Goal: Information Seeking & Learning: Learn about a topic

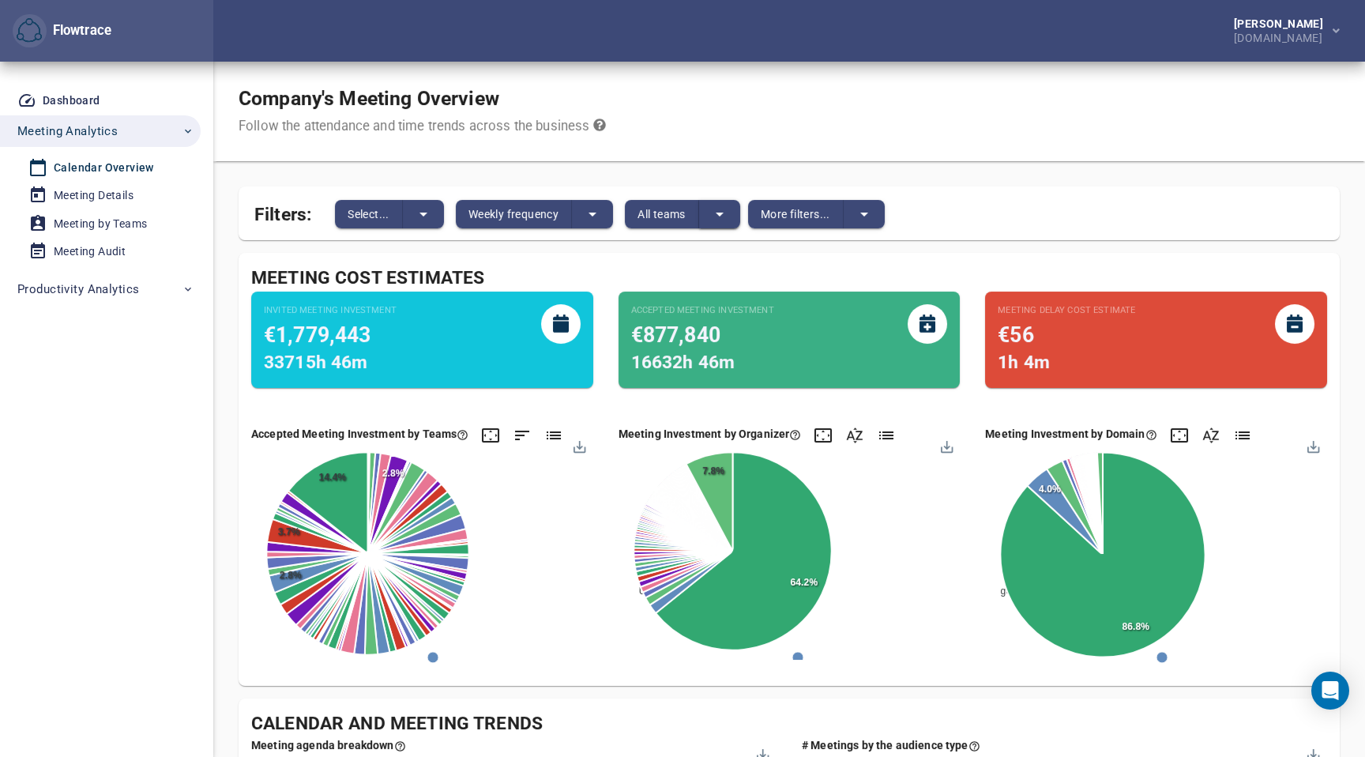
click at [718, 213] on icon "split button" at bounding box center [719, 214] width 19 height 19
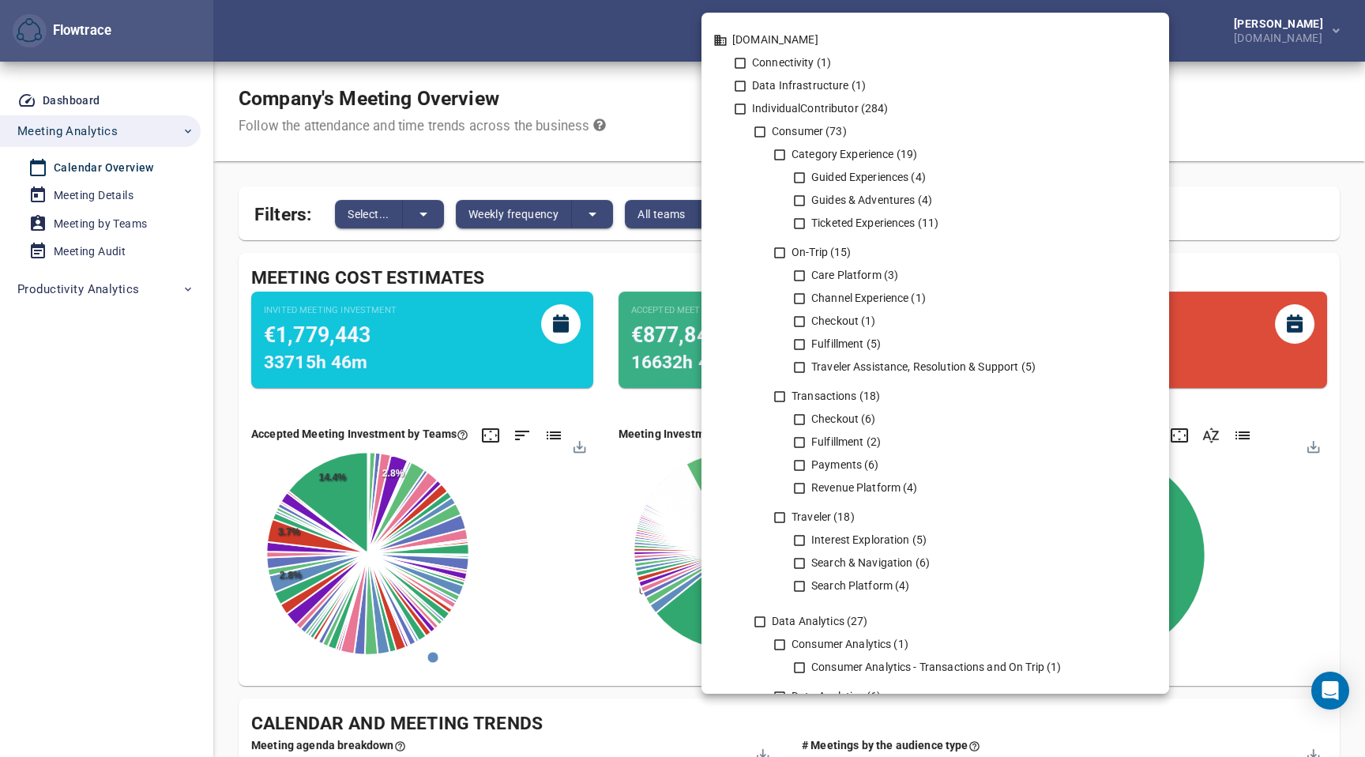
click at [649, 155] on div at bounding box center [682, 378] width 1365 height 757
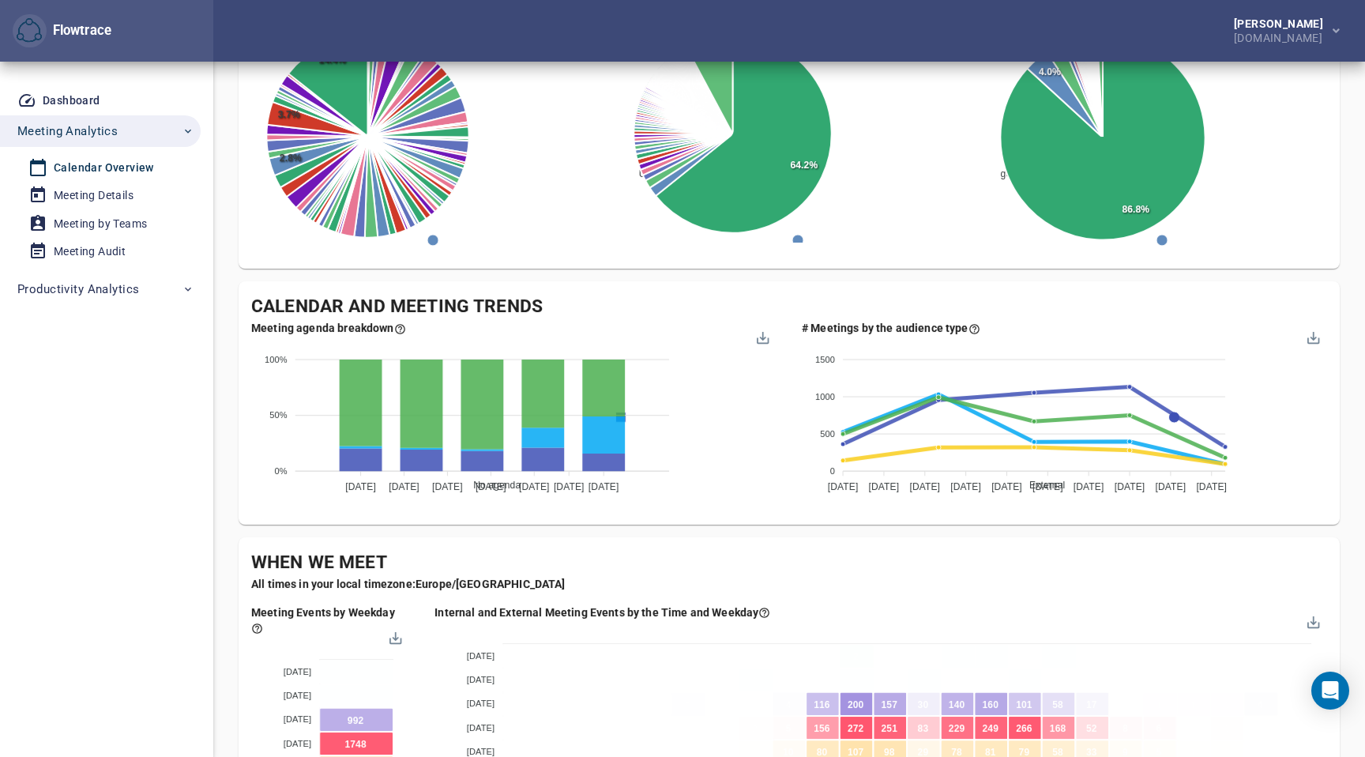
scroll to position [419, 0]
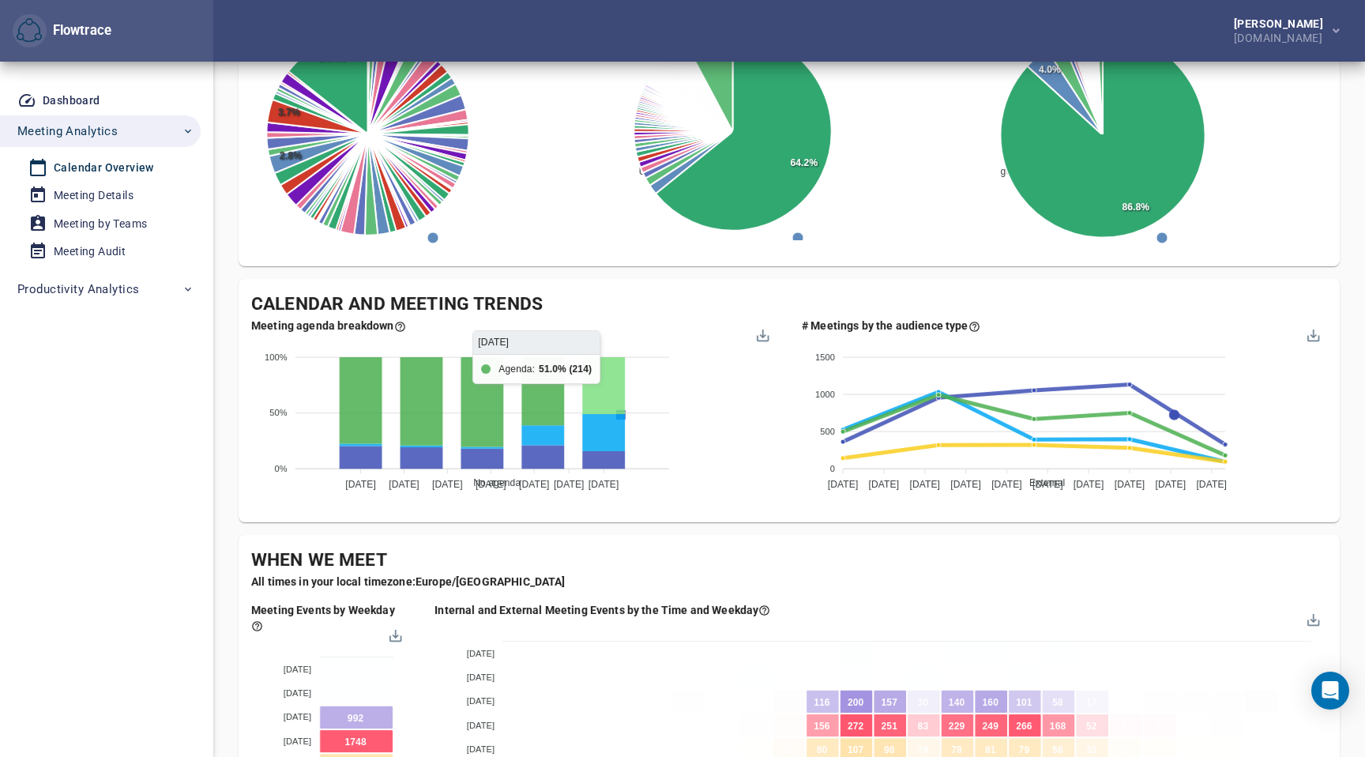
click at [585, 401] on icon at bounding box center [603, 385] width 43 height 57
click at [663, 388] on foreignobject "No agenda Short agenda Agenda" at bounding box center [513, 412] width 525 height 158
click at [735, 432] on div "No agenda Short agenda Agenda" at bounding box center [620, 560] width 303 height 416
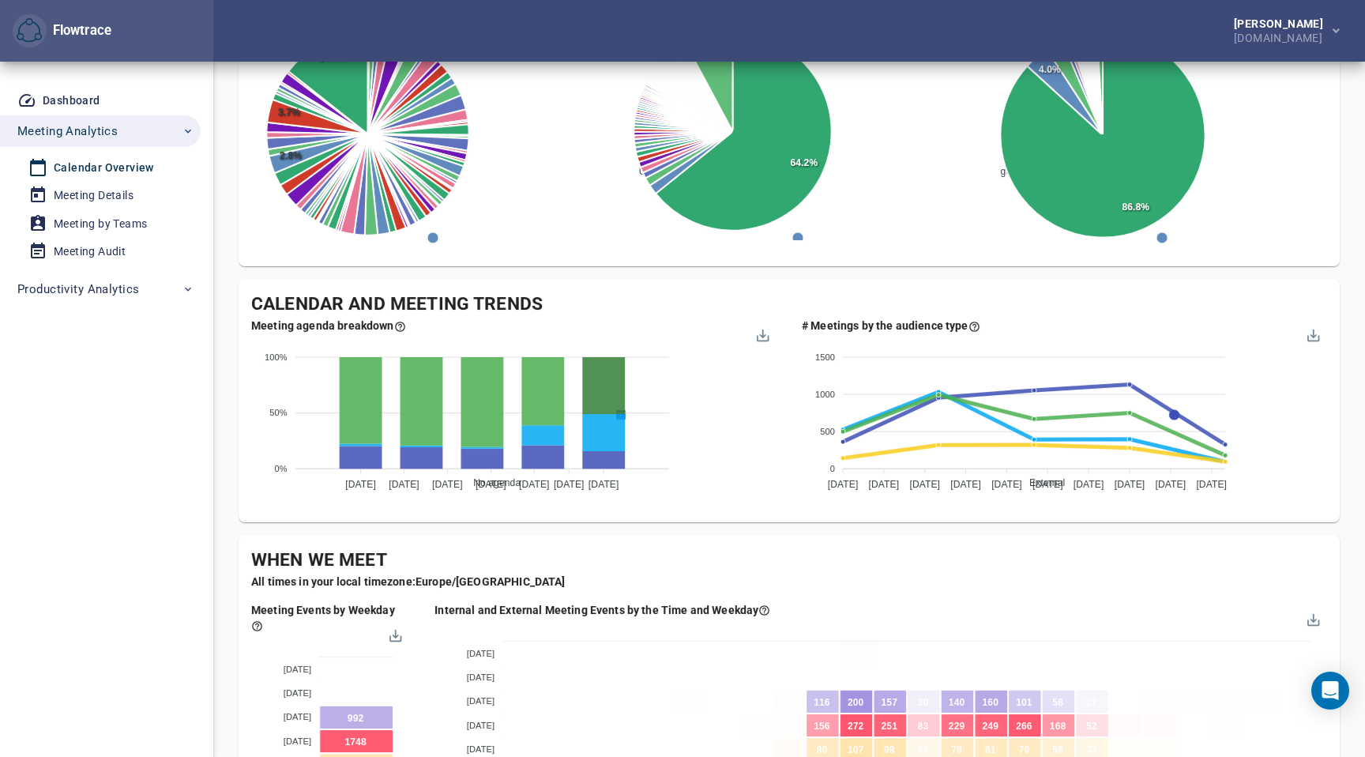
click at [725, 335] on foreignobject "No agenda Short agenda Agenda" at bounding box center [513, 412] width 525 height 158
click at [762, 339] on div at bounding box center [761, 332] width 13 height 13
click at [670, 327] on div "Meeting agenda breakdown" at bounding box center [513, 326] width 525 height 16
click at [561, 336] on foreignobject "No agenda Short agenda Agenda" at bounding box center [513, 412] width 525 height 158
click at [474, 320] on div "Meeting agenda breakdown" at bounding box center [513, 326] width 525 height 16
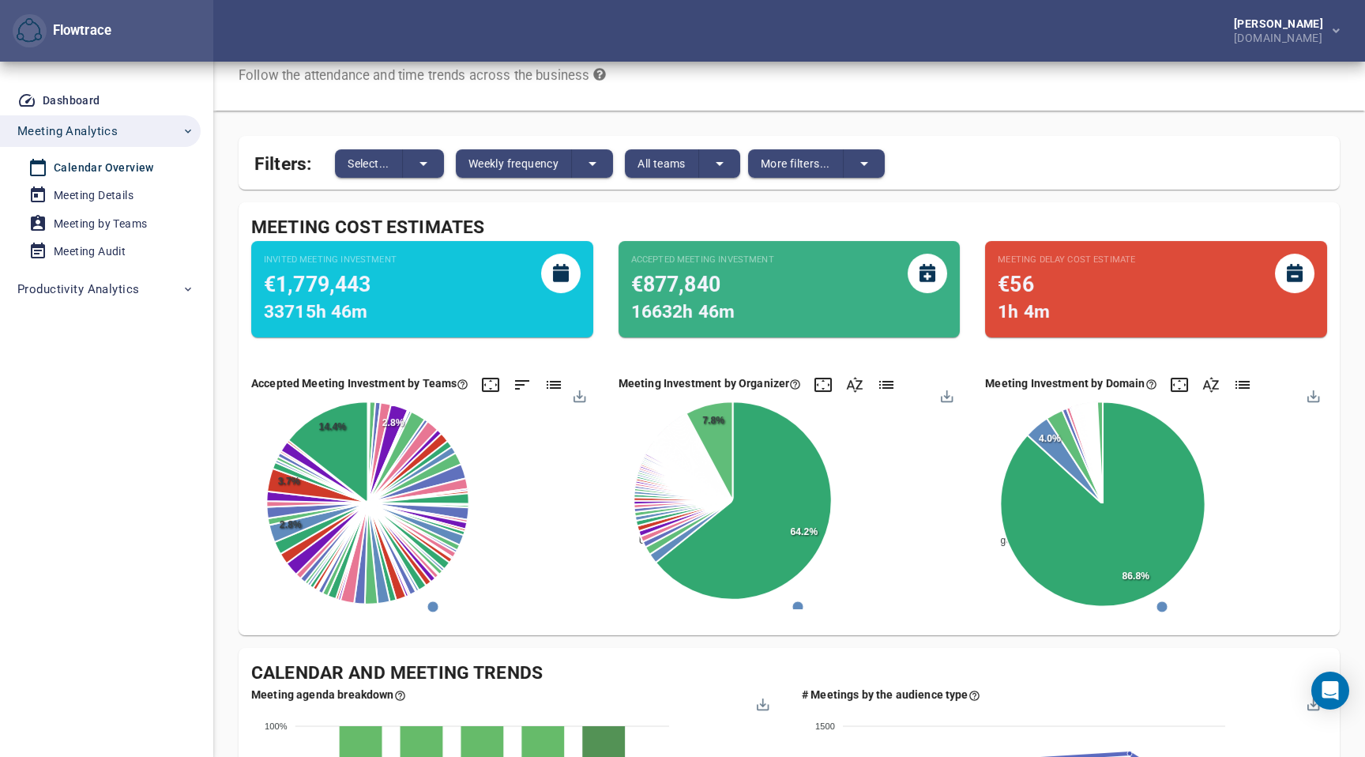
scroll to position [0, 0]
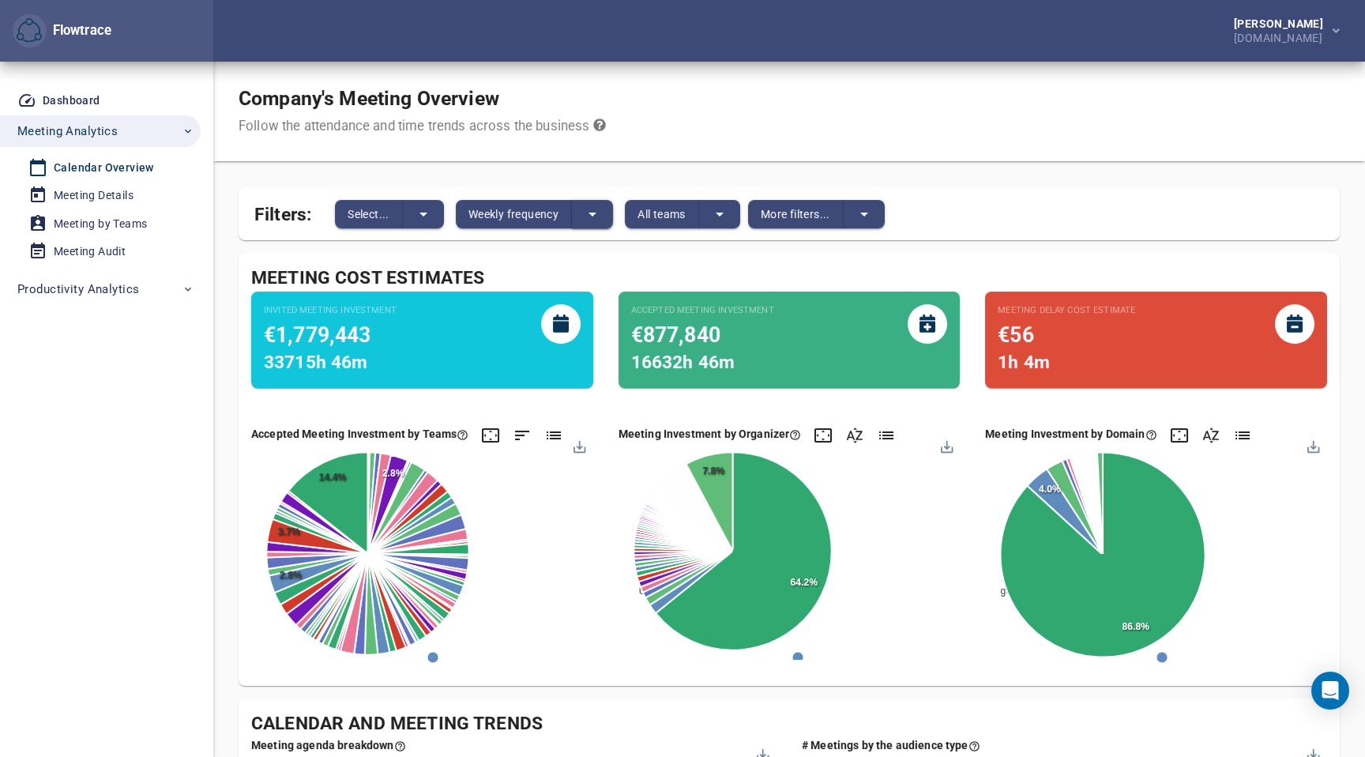
click at [595, 216] on icon "split button" at bounding box center [592, 214] width 19 height 19
click at [617, 207] on li "Daily frequency" at bounding box center [636, 214] width 125 height 26
click at [800, 213] on span "More filters..." at bounding box center [785, 214] width 70 height 19
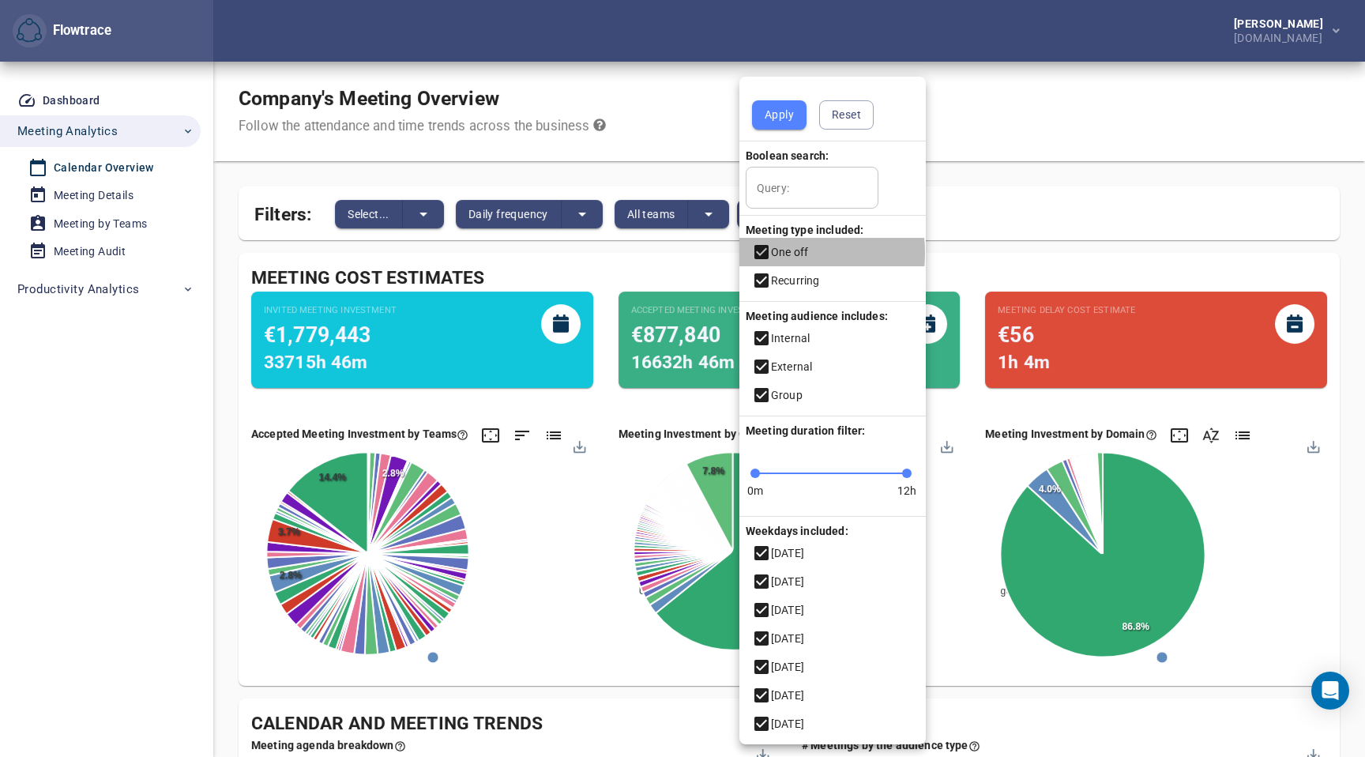
click at [762, 253] on icon at bounding box center [761, 252] width 19 height 19
click at [969, 227] on div at bounding box center [682, 378] width 1365 height 757
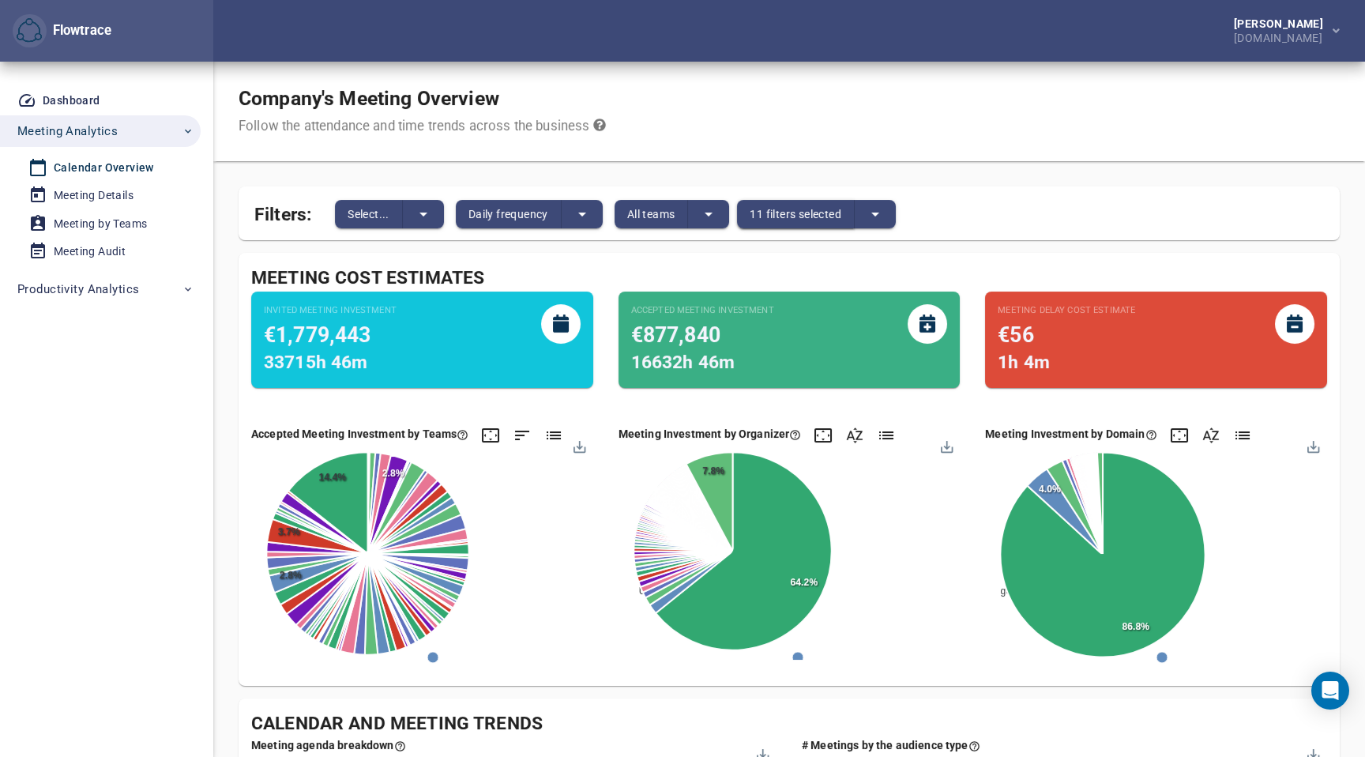
click at [822, 208] on span "11 filters selected" at bounding box center [796, 214] width 92 height 19
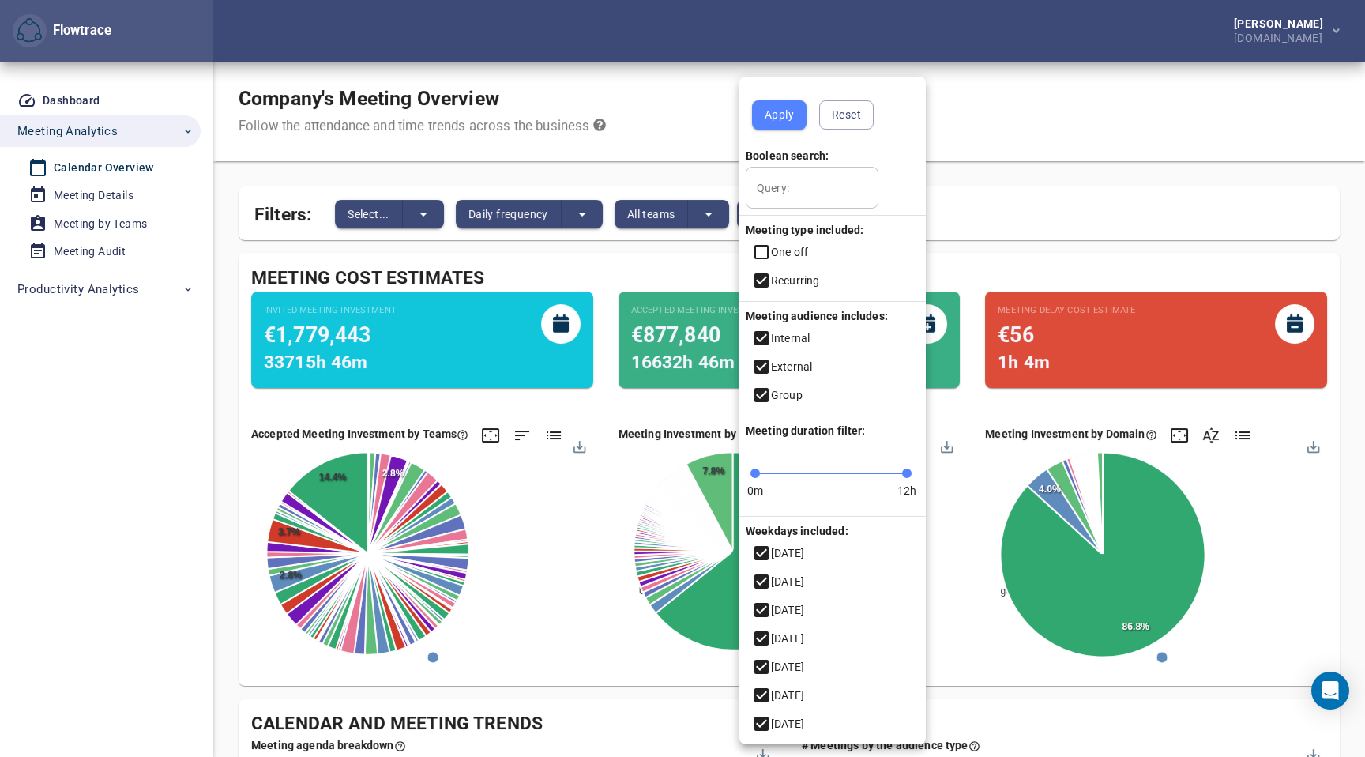
click at [766, 100] on button "Apply" at bounding box center [779, 114] width 55 height 29
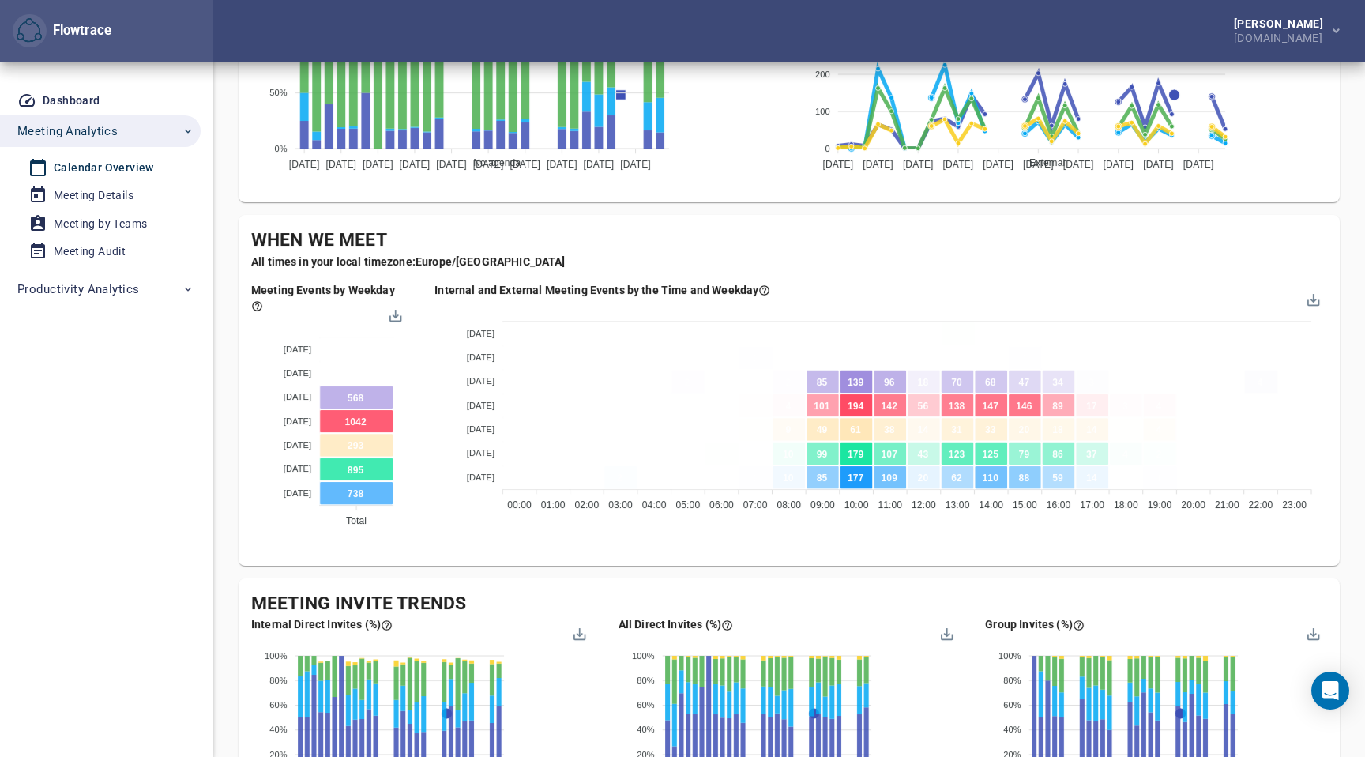
scroll to position [739, 0]
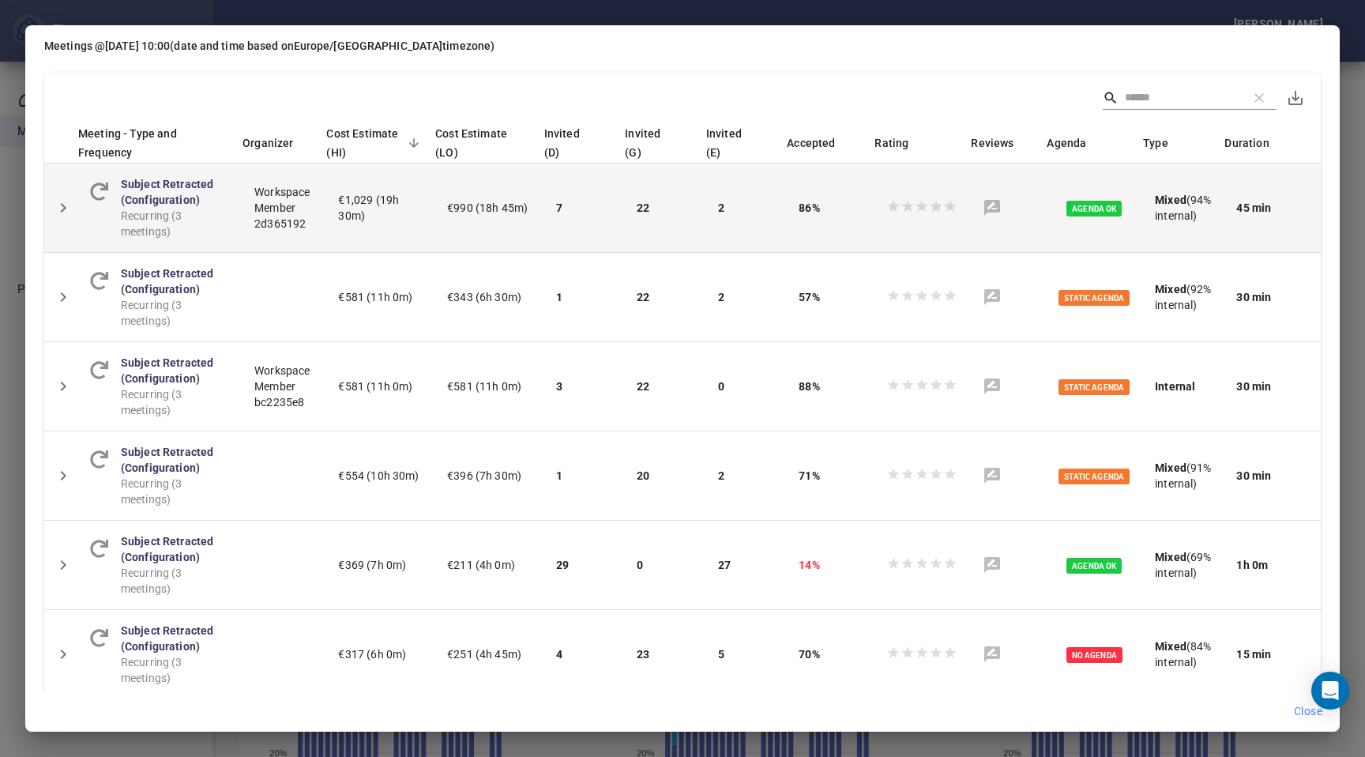
click at [63, 216] on icon "Detail panel visibility toggle" at bounding box center [63, 207] width 19 height 19
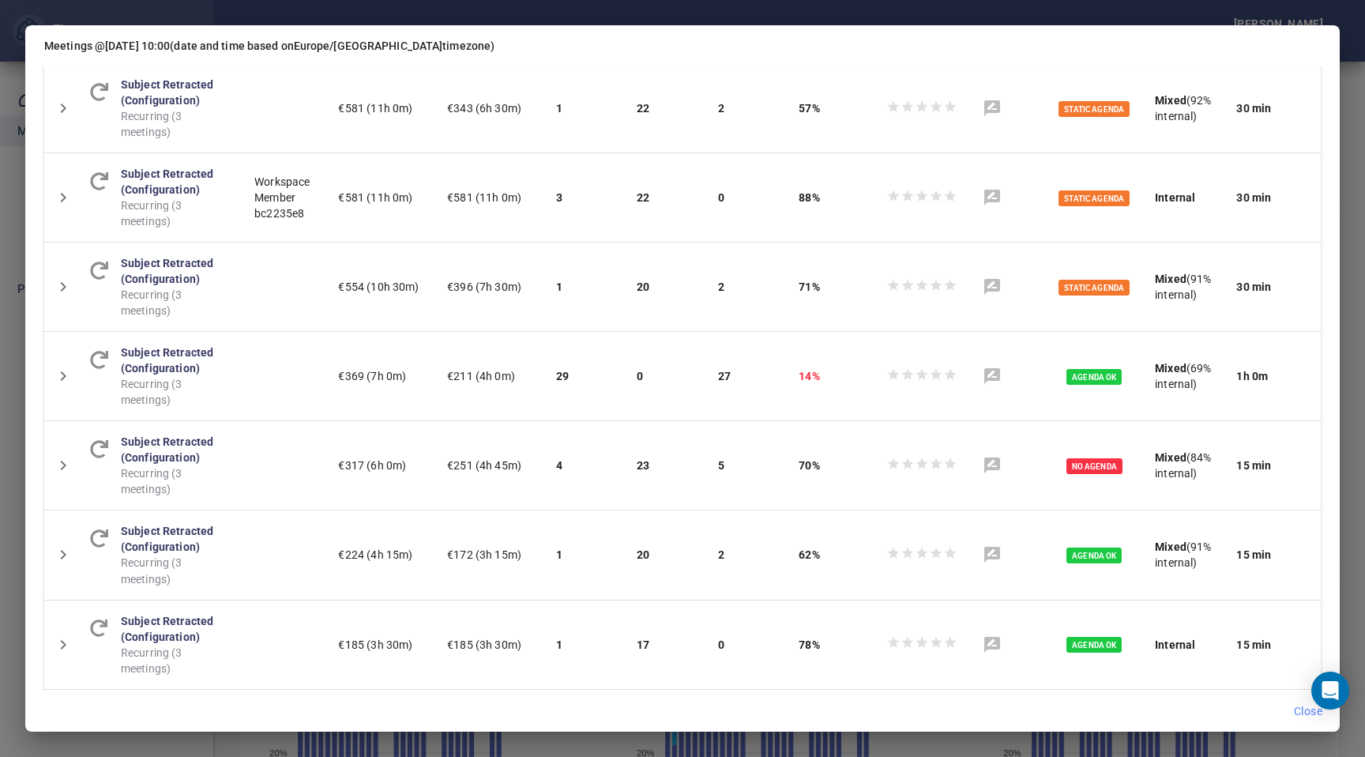
scroll to position [544, 0]
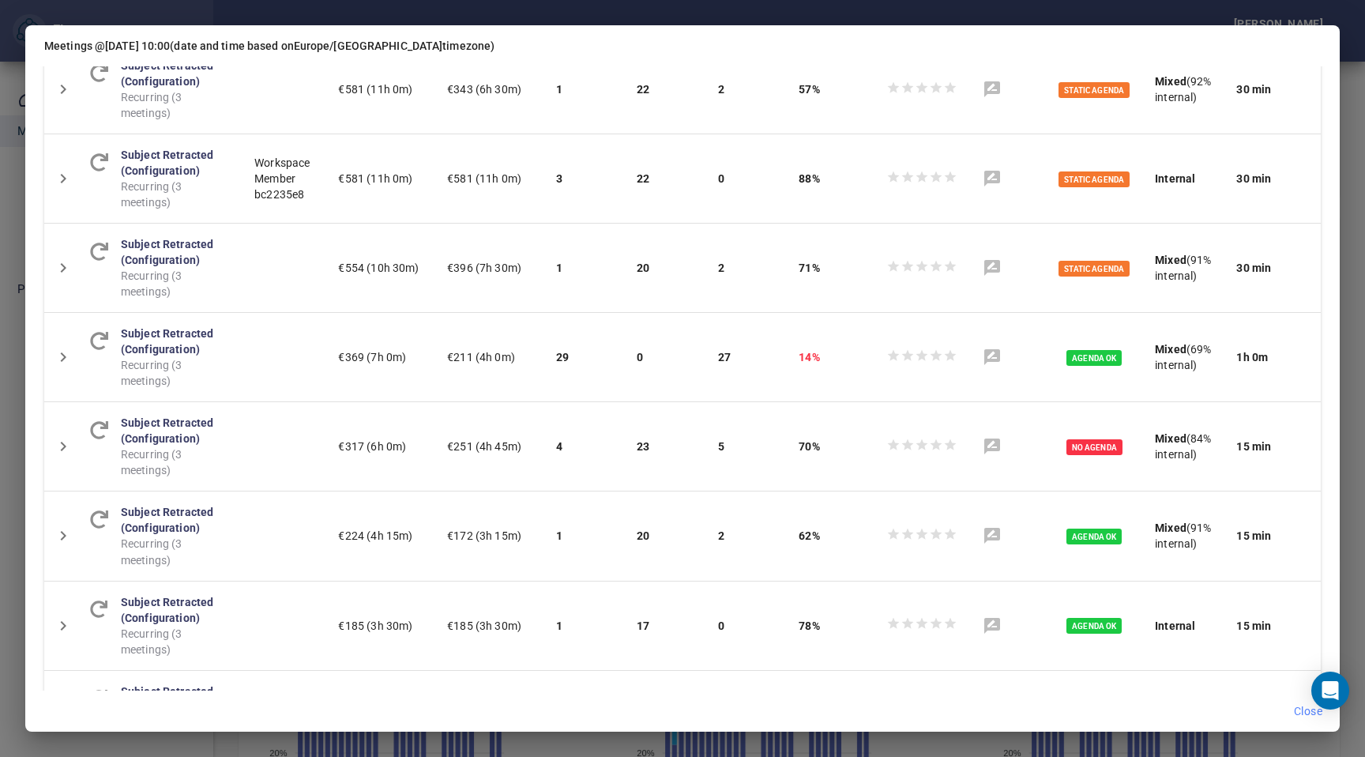
click at [1362, 66] on div "Meetings @ [DATE] 10:00 (date and time based on [GEOGRAPHIC_DATA]/[GEOGRAPHIC_D…" at bounding box center [682, 378] width 1365 height 757
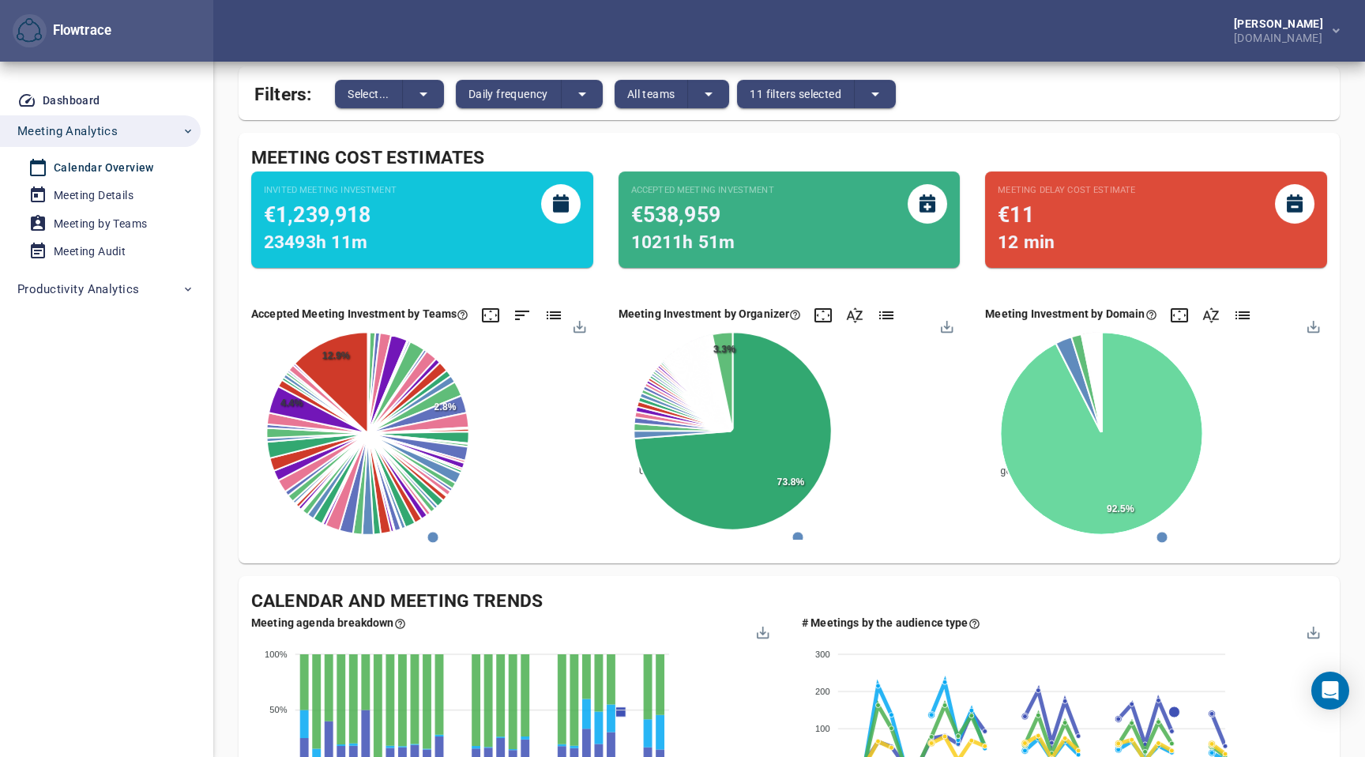
scroll to position [0, 0]
